Goal: Task Accomplishment & Management: Manage account settings

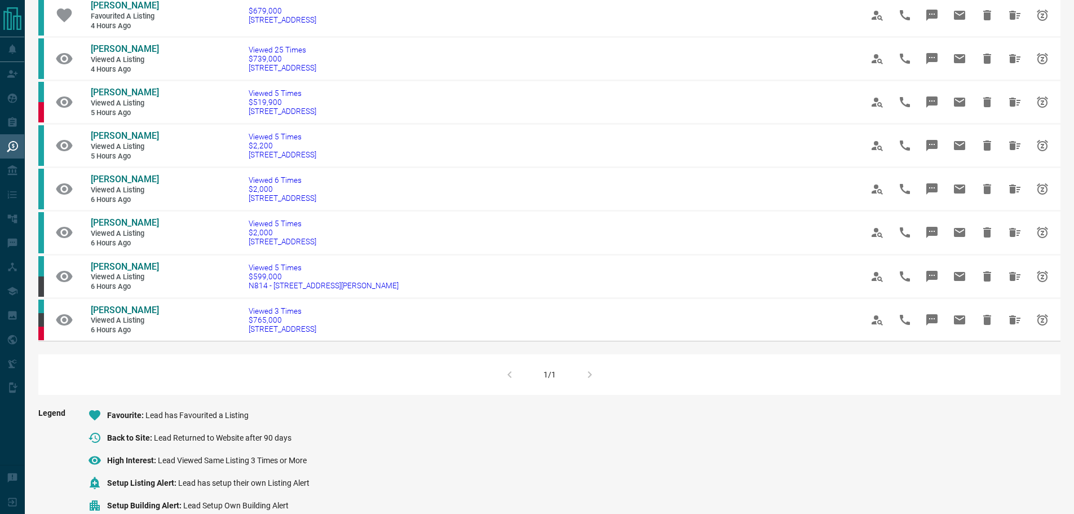
scroll to position [507, 0]
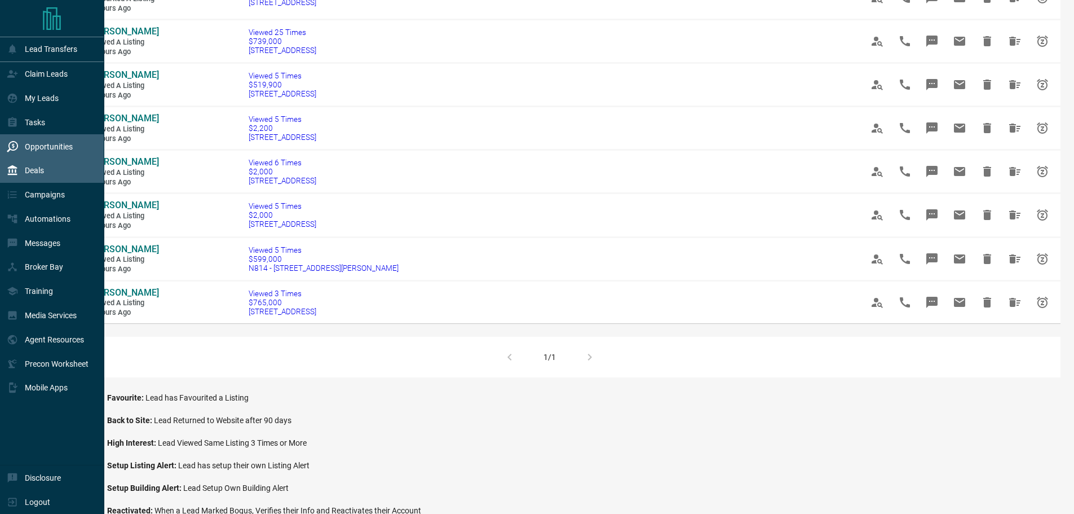
click at [38, 175] on p "Deals" at bounding box center [34, 170] width 19 height 9
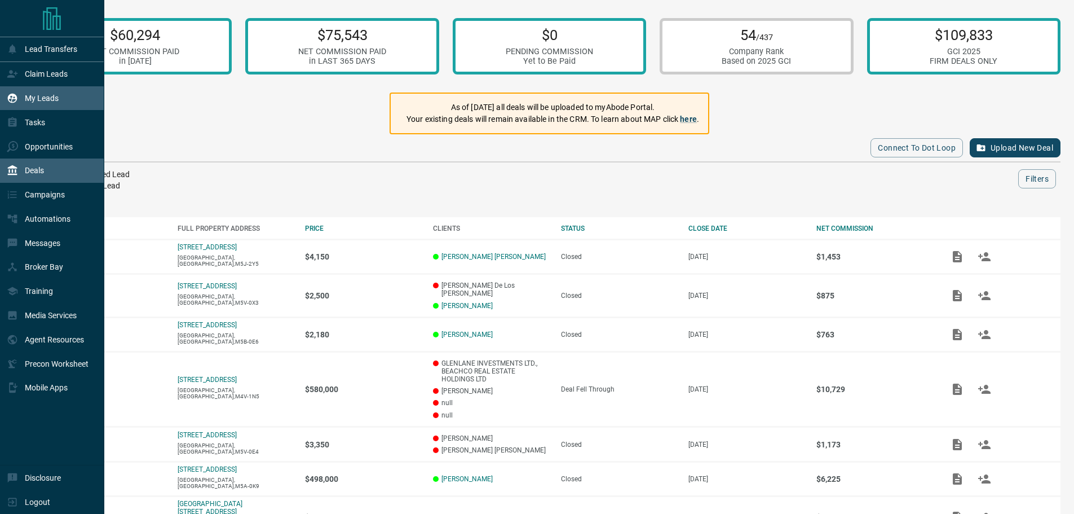
click at [26, 104] on div "My Leads" at bounding box center [33, 98] width 52 height 19
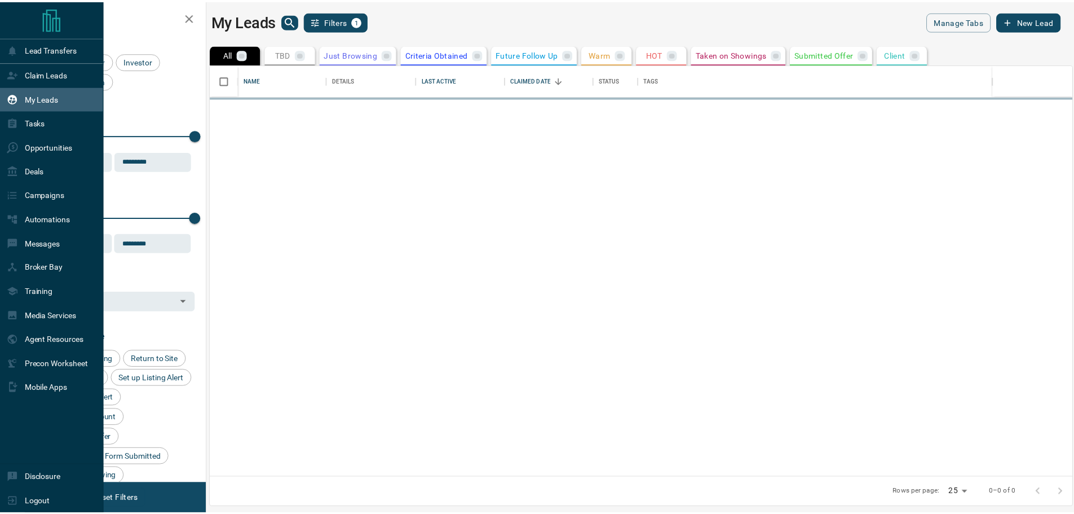
scroll to position [404, 861]
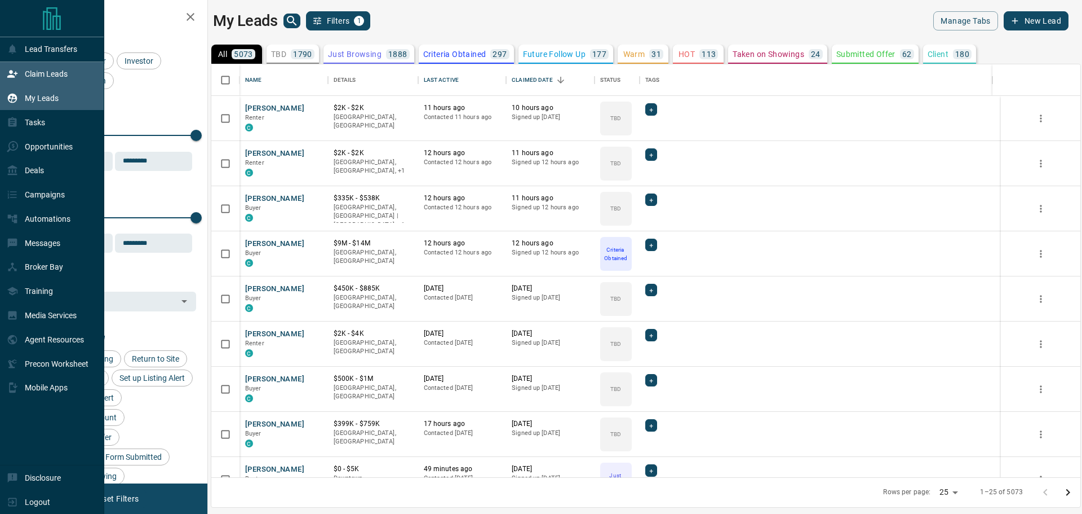
click at [59, 72] on p "Claim Leads" at bounding box center [46, 73] width 43 height 9
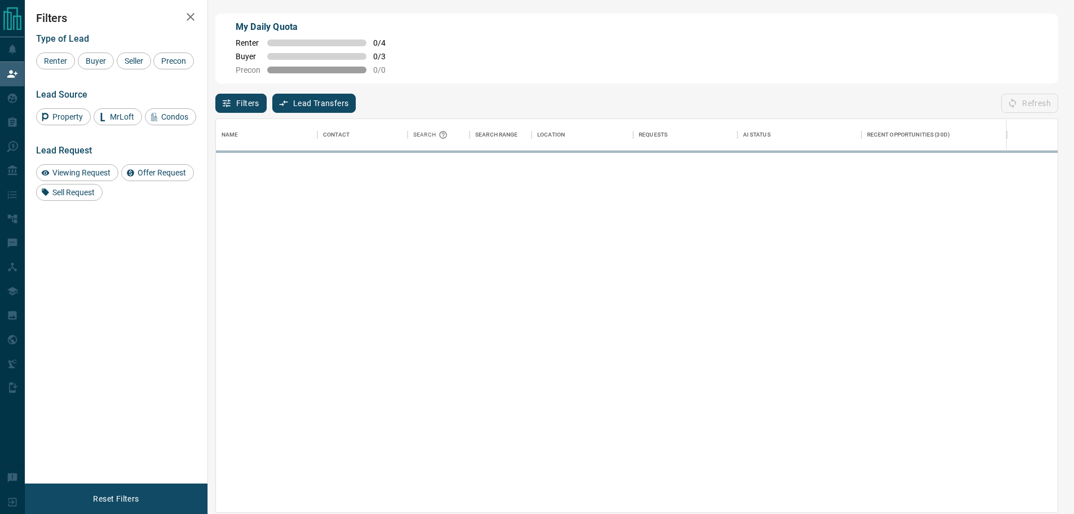
scroll to position [384, 833]
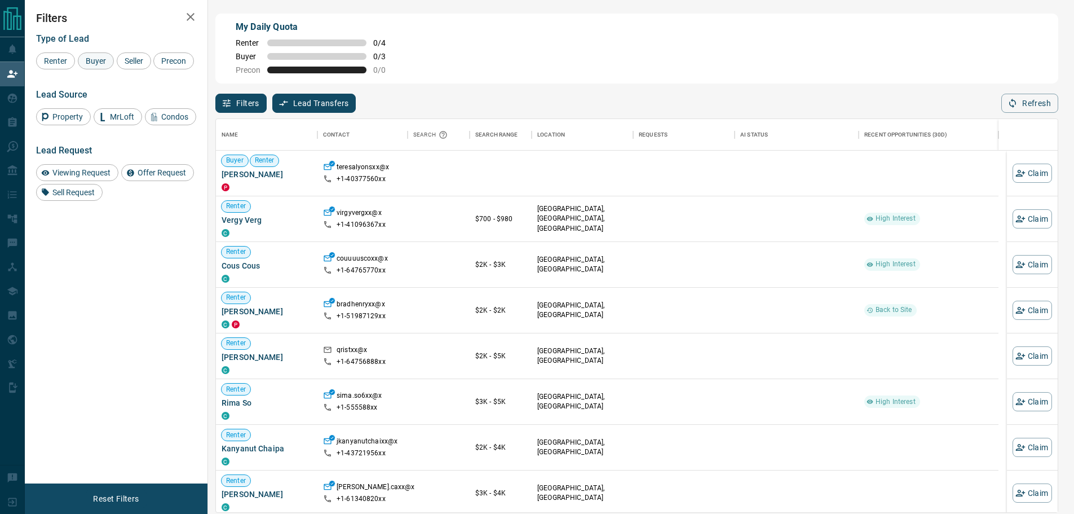
click at [100, 61] on span "Buyer" at bounding box center [96, 60] width 28 height 9
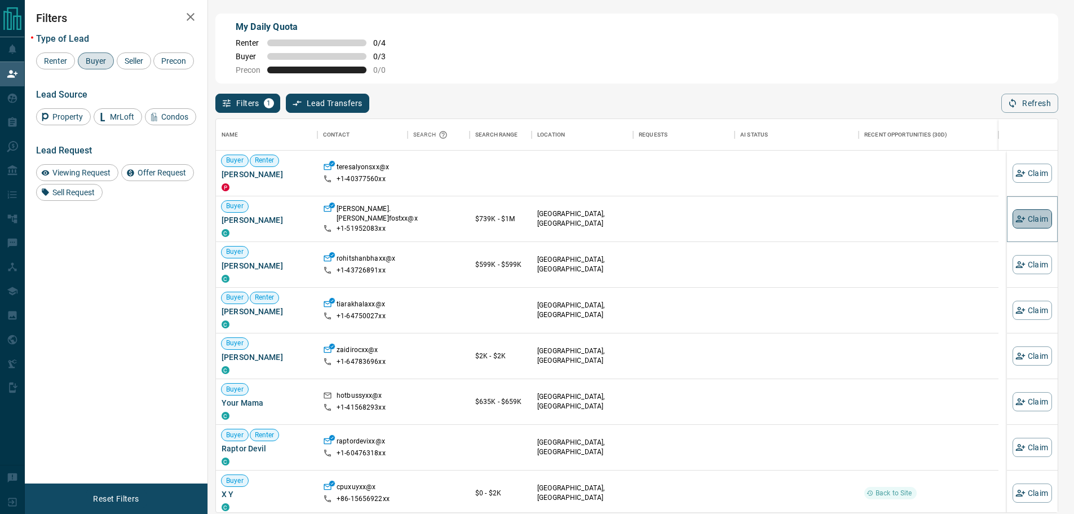
click at [1030, 221] on button "Claim" at bounding box center [1032, 218] width 39 height 19
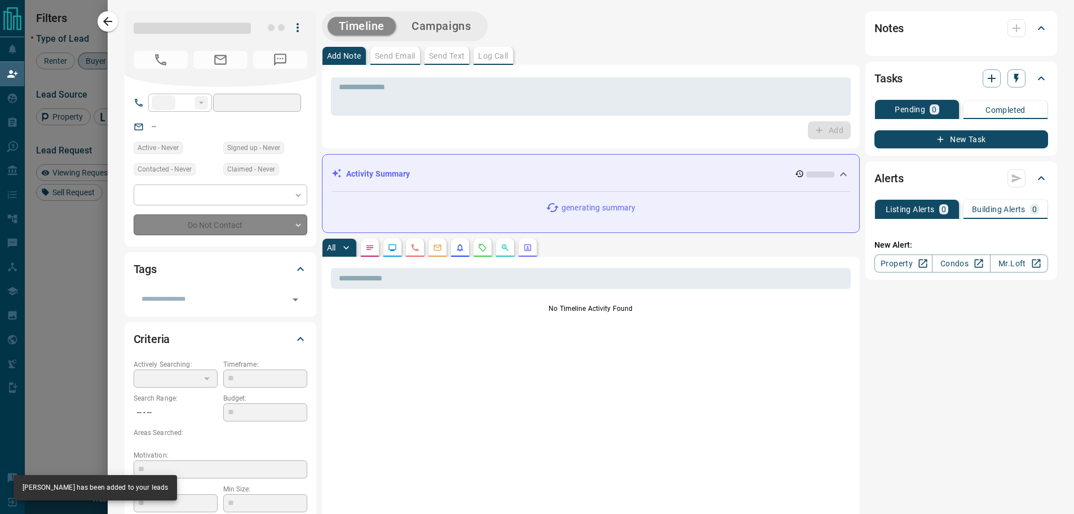
type input "**"
type input "**********"
type input "**"
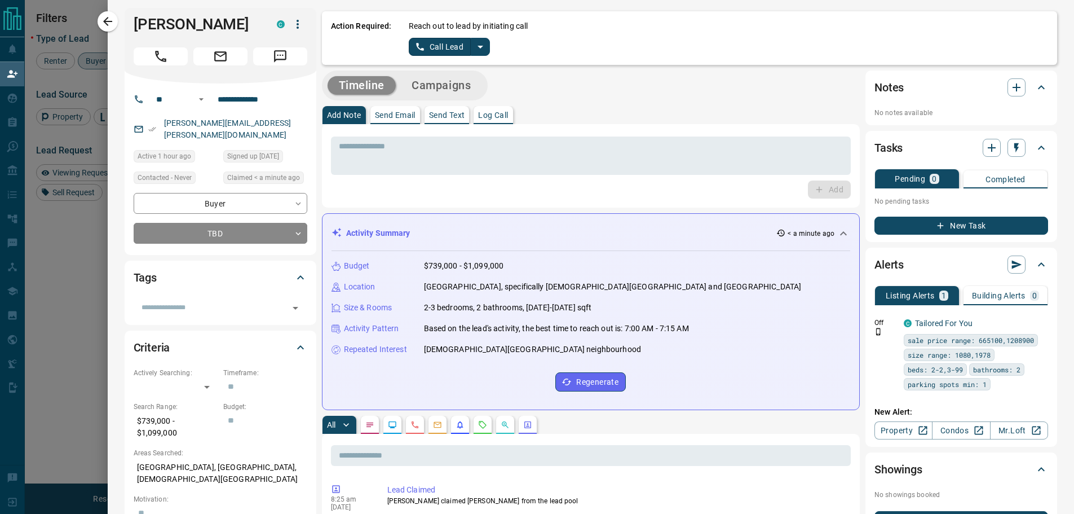
scroll to position [0, 0]
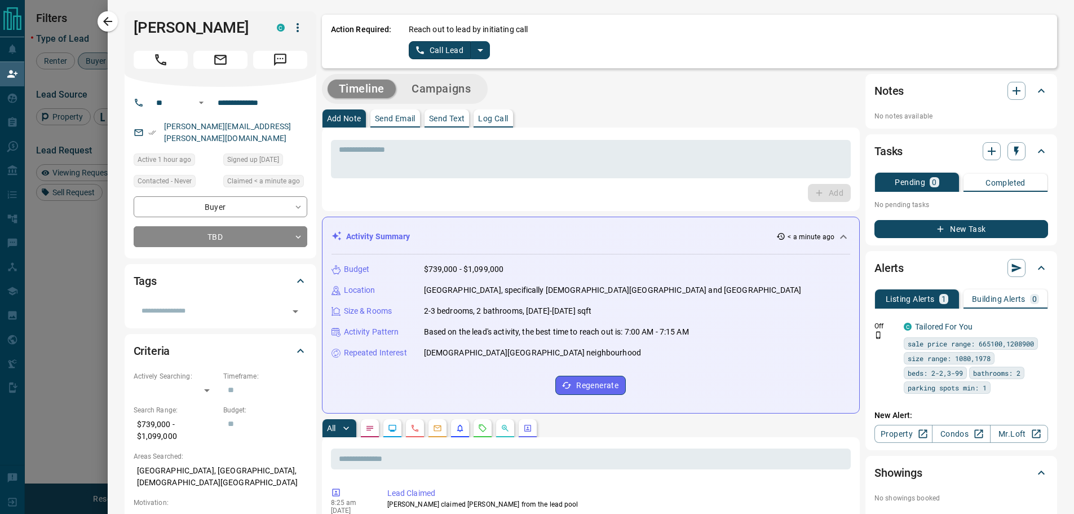
click at [478, 50] on icon "split button" at bounding box center [481, 50] width 6 height 3
click at [449, 94] on li "Log Manual Call" at bounding box center [448, 89] width 69 height 17
click at [444, 50] on button "Log Manual Call" at bounding box center [446, 50] width 74 height 18
click at [411, 50] on button "Yes" at bounding box center [420, 49] width 23 height 17
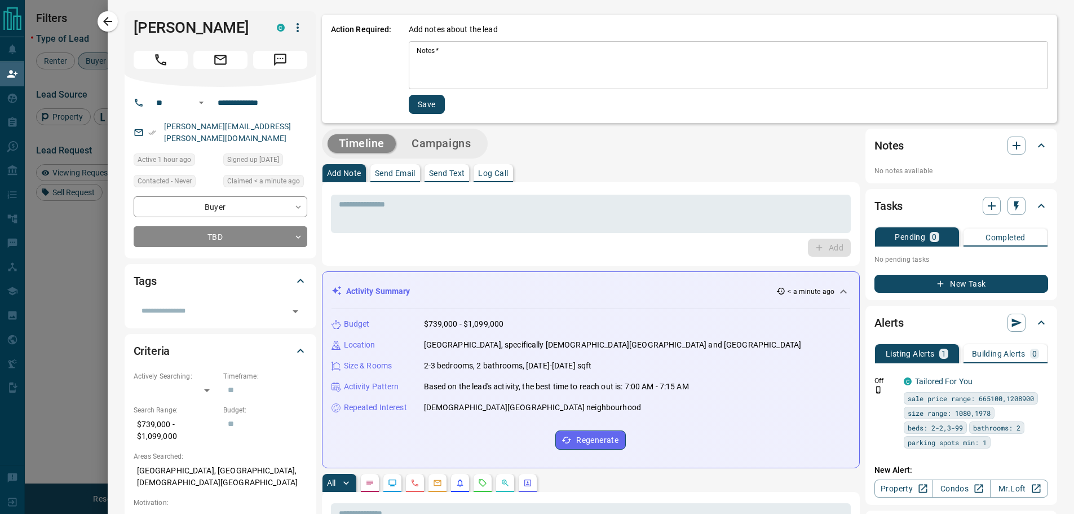
click at [417, 51] on textarea "Notes   *" at bounding box center [729, 65] width 624 height 38
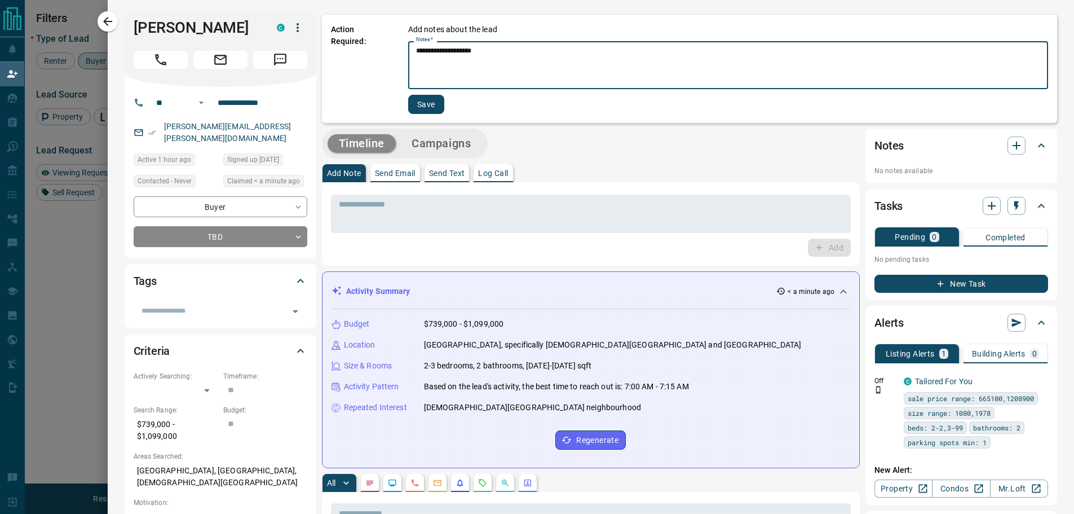
type textarea "**********"
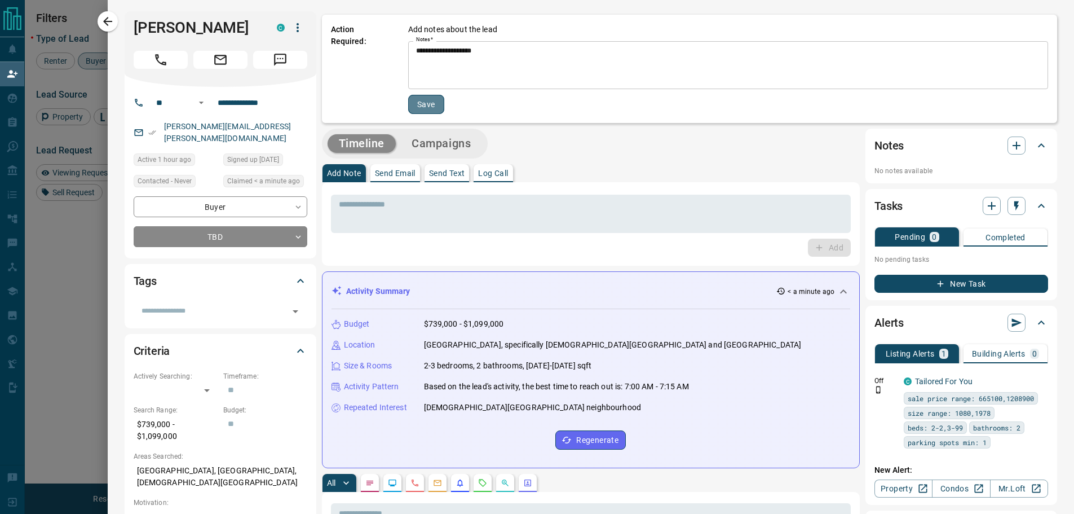
click at [413, 104] on button "Save" at bounding box center [426, 104] width 36 height 19
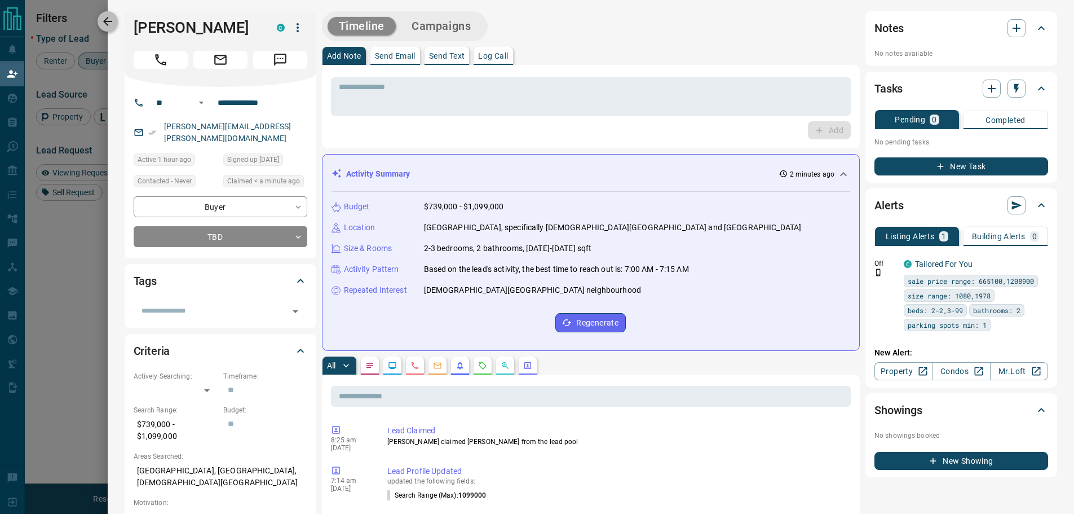
click at [112, 22] on icon "button" at bounding box center [107, 21] width 9 height 9
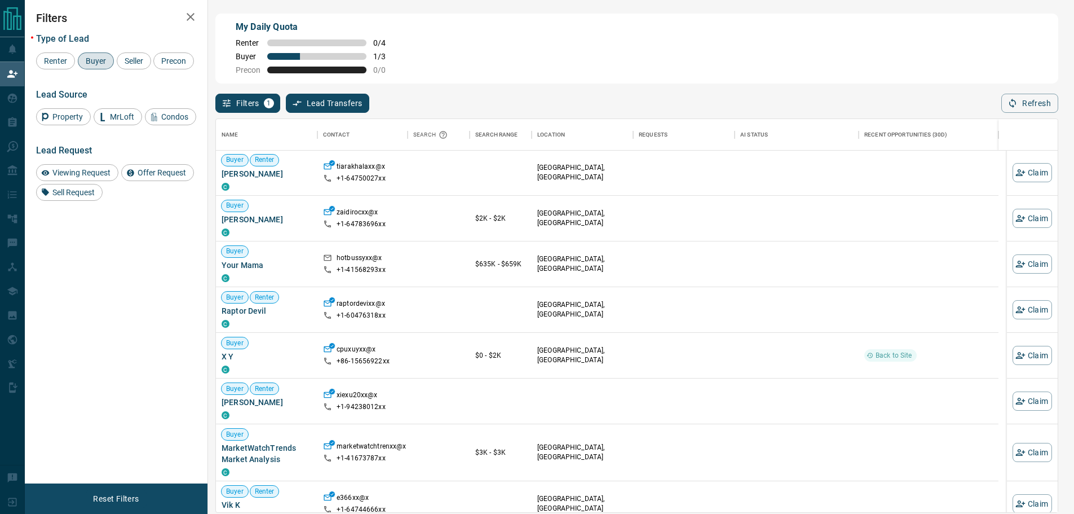
scroll to position [113, 0]
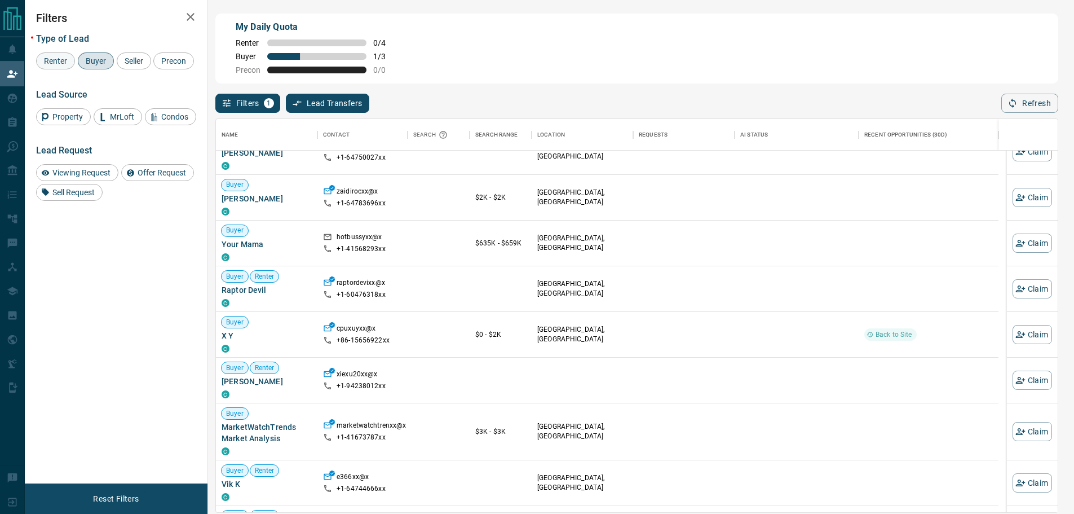
click at [59, 63] on span "Renter" at bounding box center [55, 60] width 31 height 9
click at [94, 63] on span "Buyer" at bounding box center [96, 60] width 28 height 9
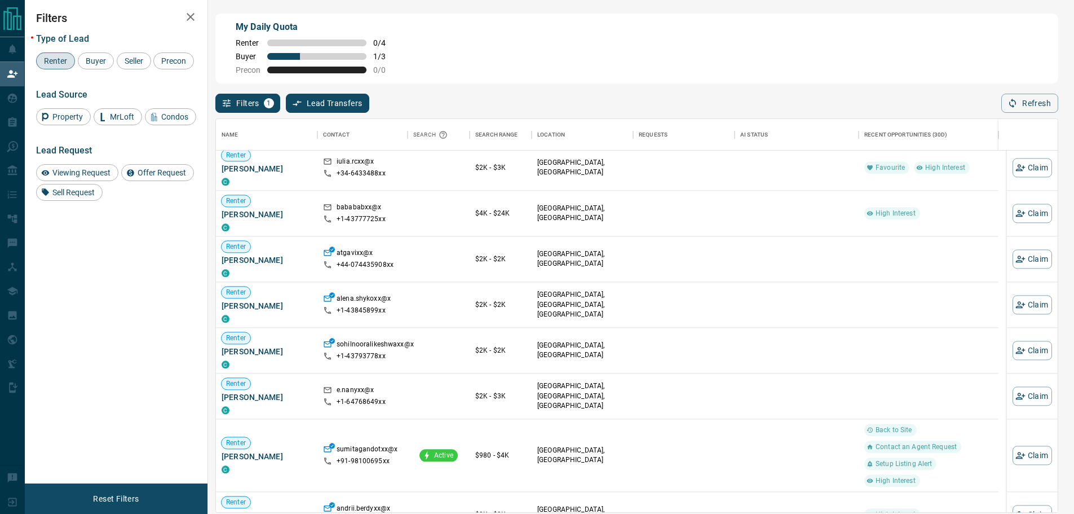
scroll to position [4443, 0]
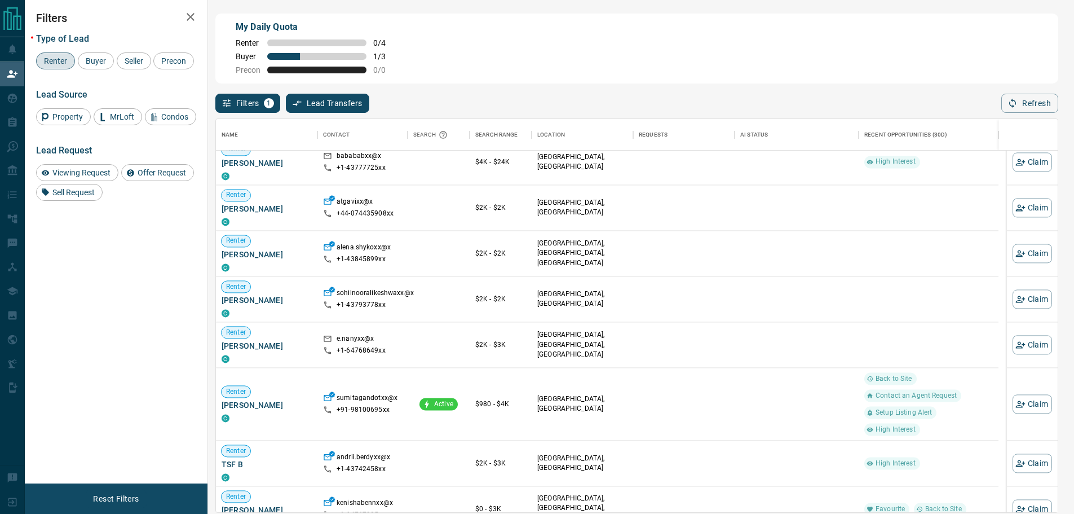
drag, startPoint x: 225, startPoint y: 238, endPoint x: 800, endPoint y: 273, distance: 576.1
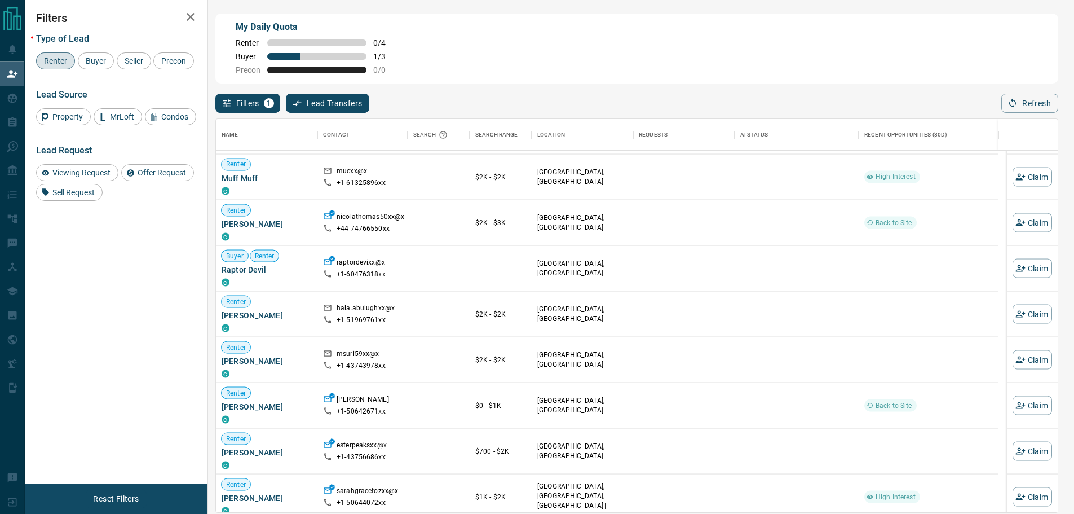
scroll to position [5007, 0]
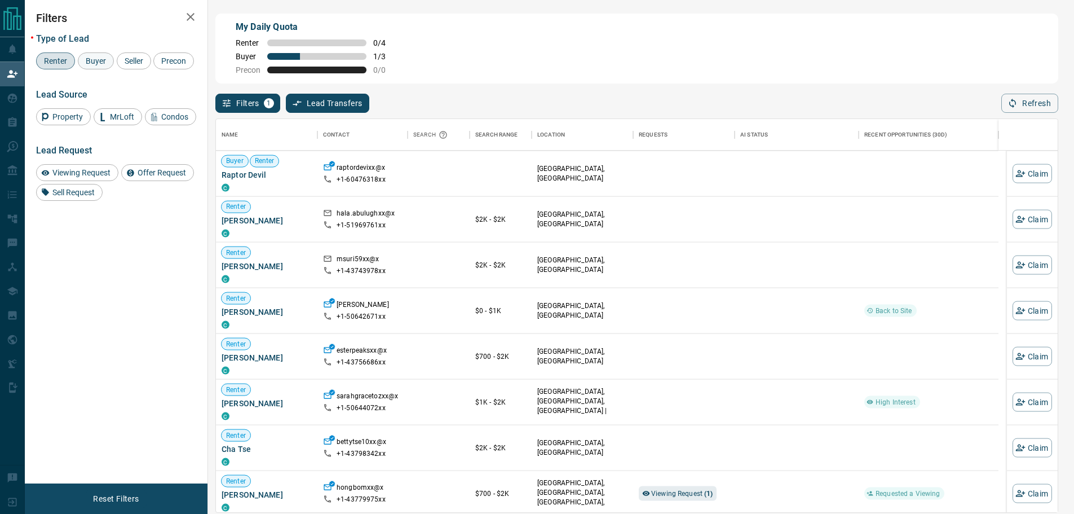
click at [92, 58] on span "Buyer" at bounding box center [96, 60] width 28 height 9
click at [67, 60] on span "Renter" at bounding box center [55, 60] width 31 height 9
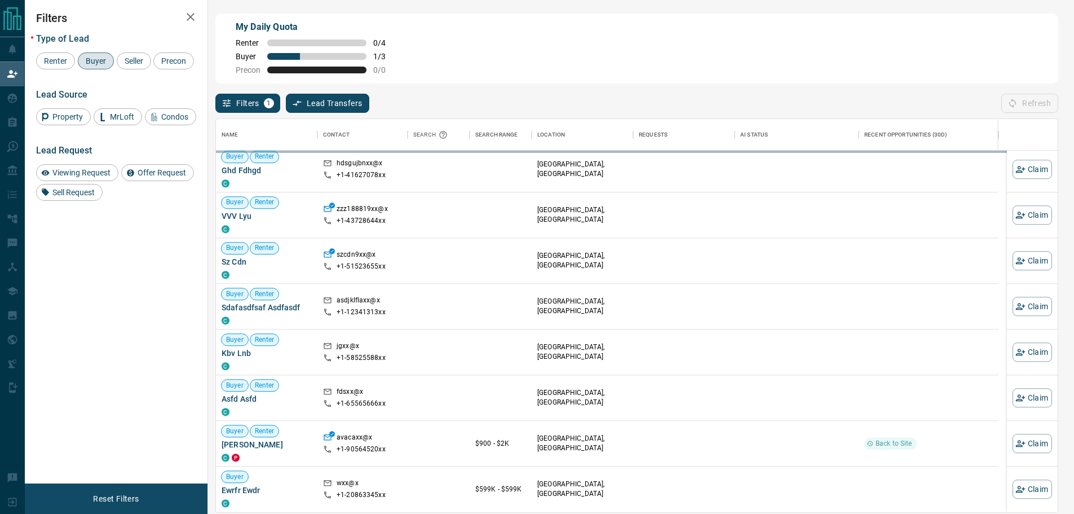
scroll to position [792, 0]
